Goal: Task Accomplishment & Management: Use online tool/utility

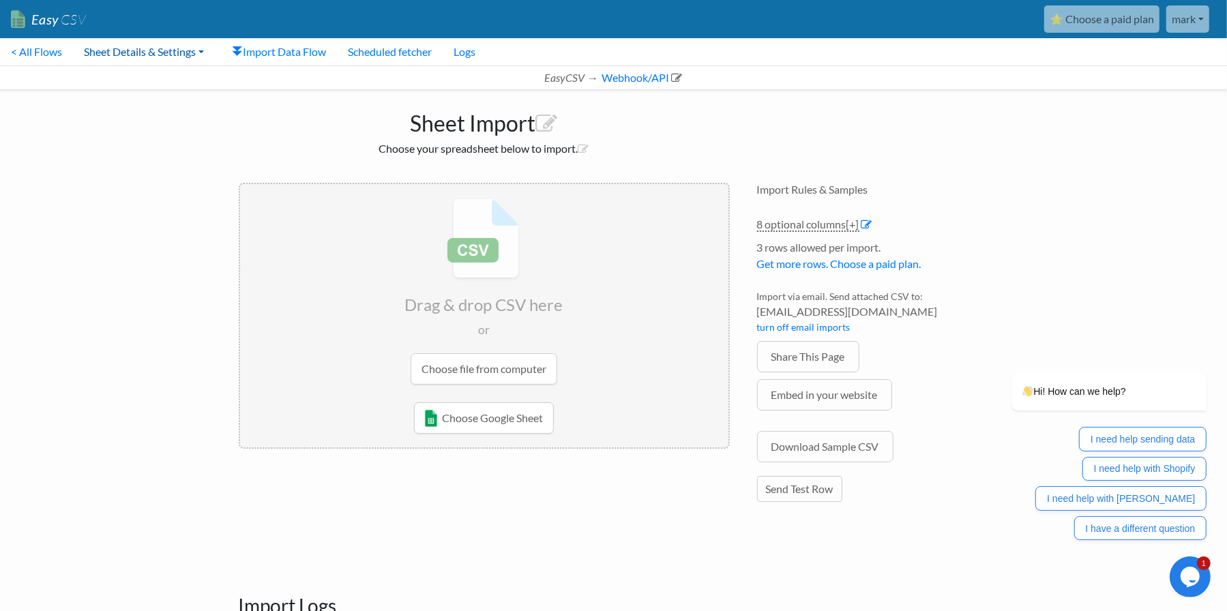
click at [104, 45] on link "Sheet Details & Settings" at bounding box center [144, 51] width 142 height 27
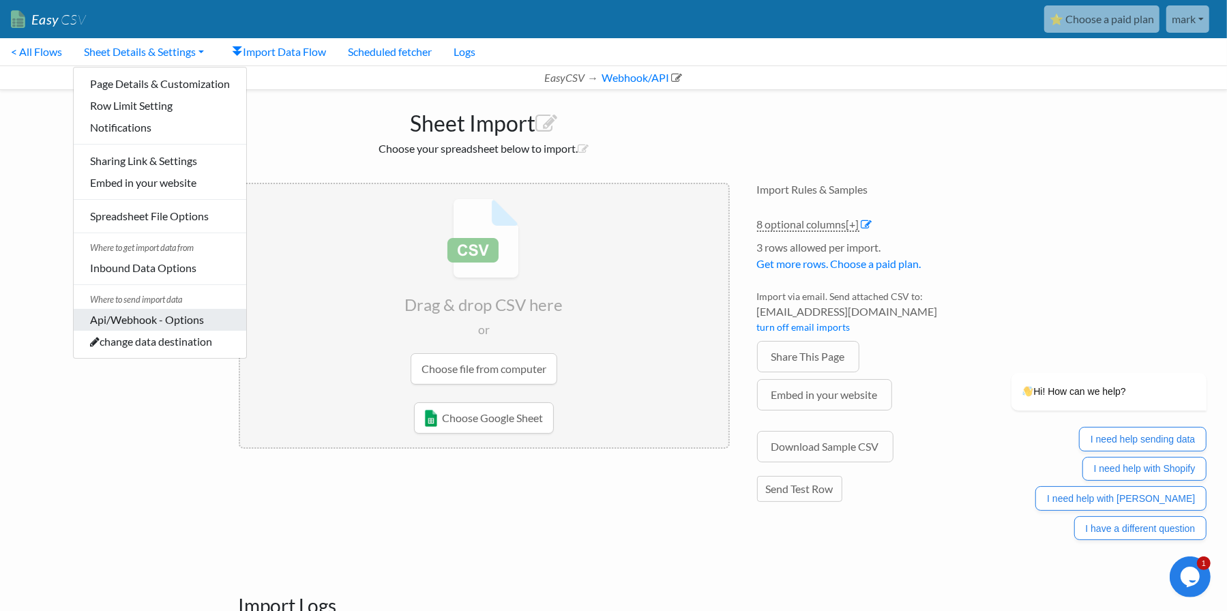
click at [168, 314] on link "Api/Webhook - Options" at bounding box center [160, 320] width 173 height 22
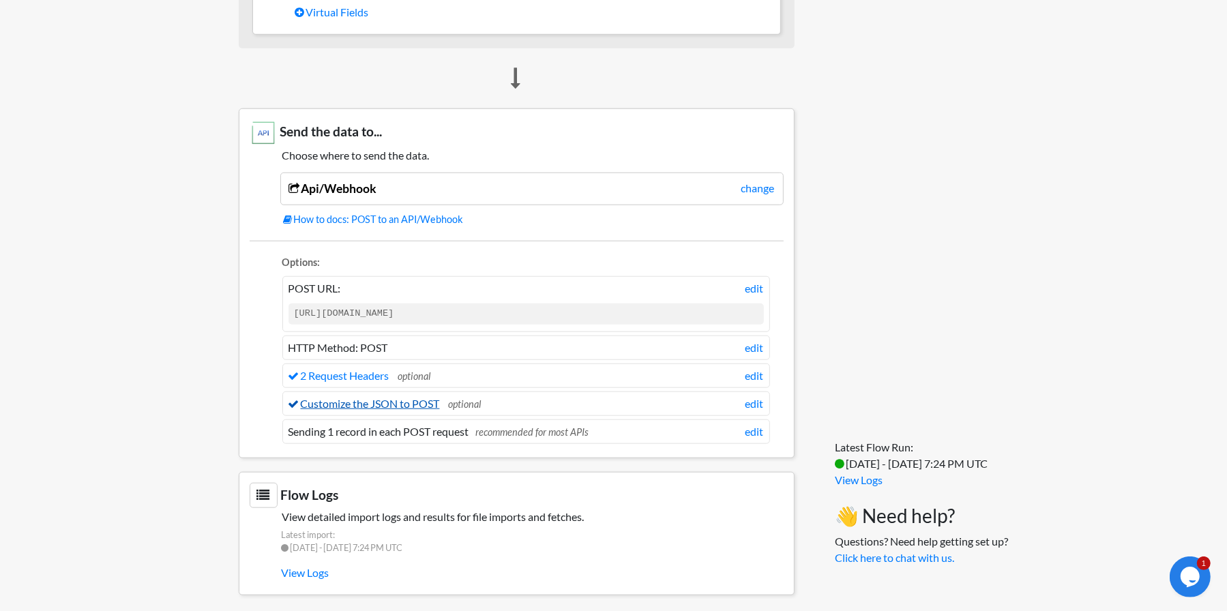
click at [402, 397] on link "Customize the JSON to POST" at bounding box center [364, 403] width 151 height 13
